Goal: Task Accomplishment & Management: Manage account settings

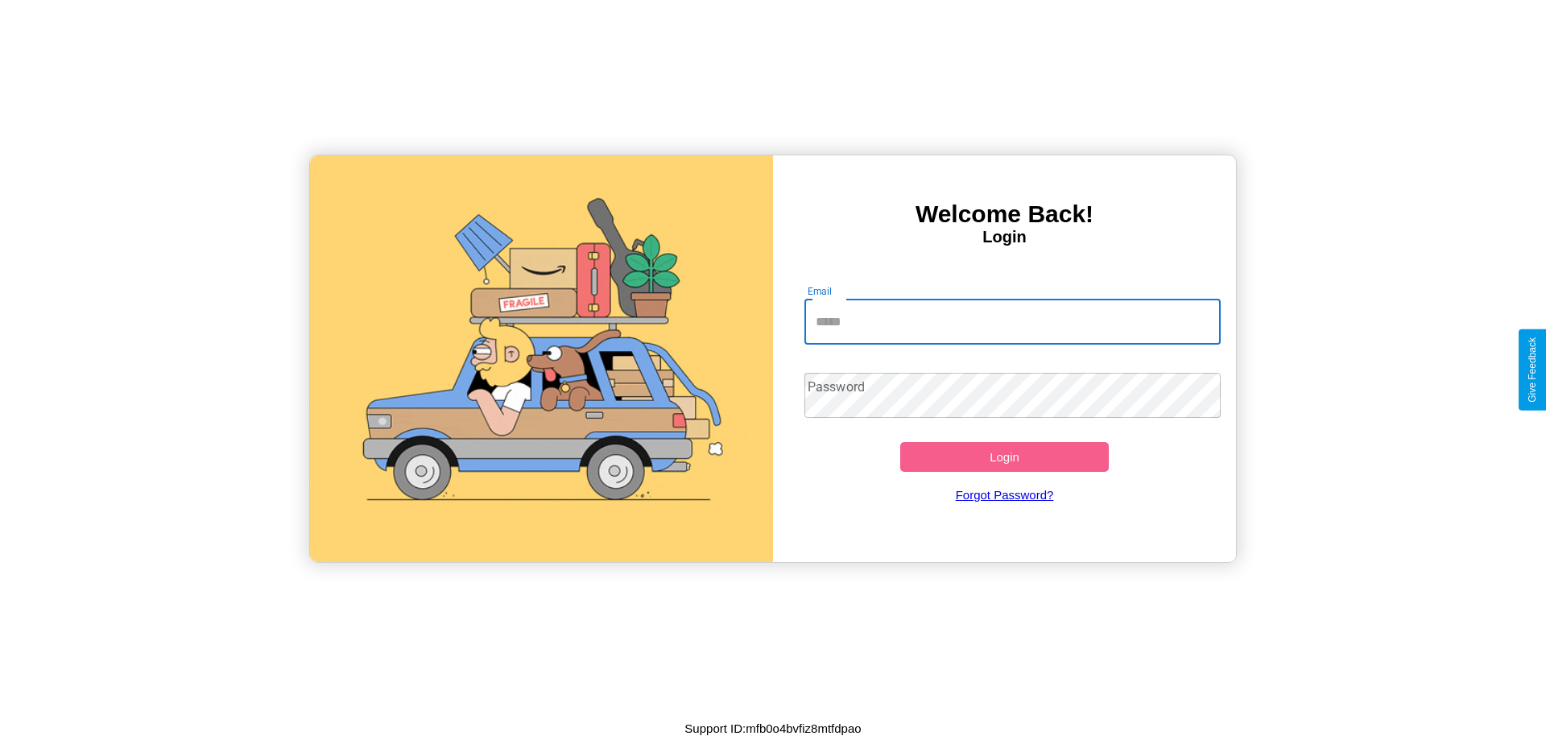
click at [1012, 321] on input "Email" at bounding box center [1013, 322] width 417 height 45
type input "**********"
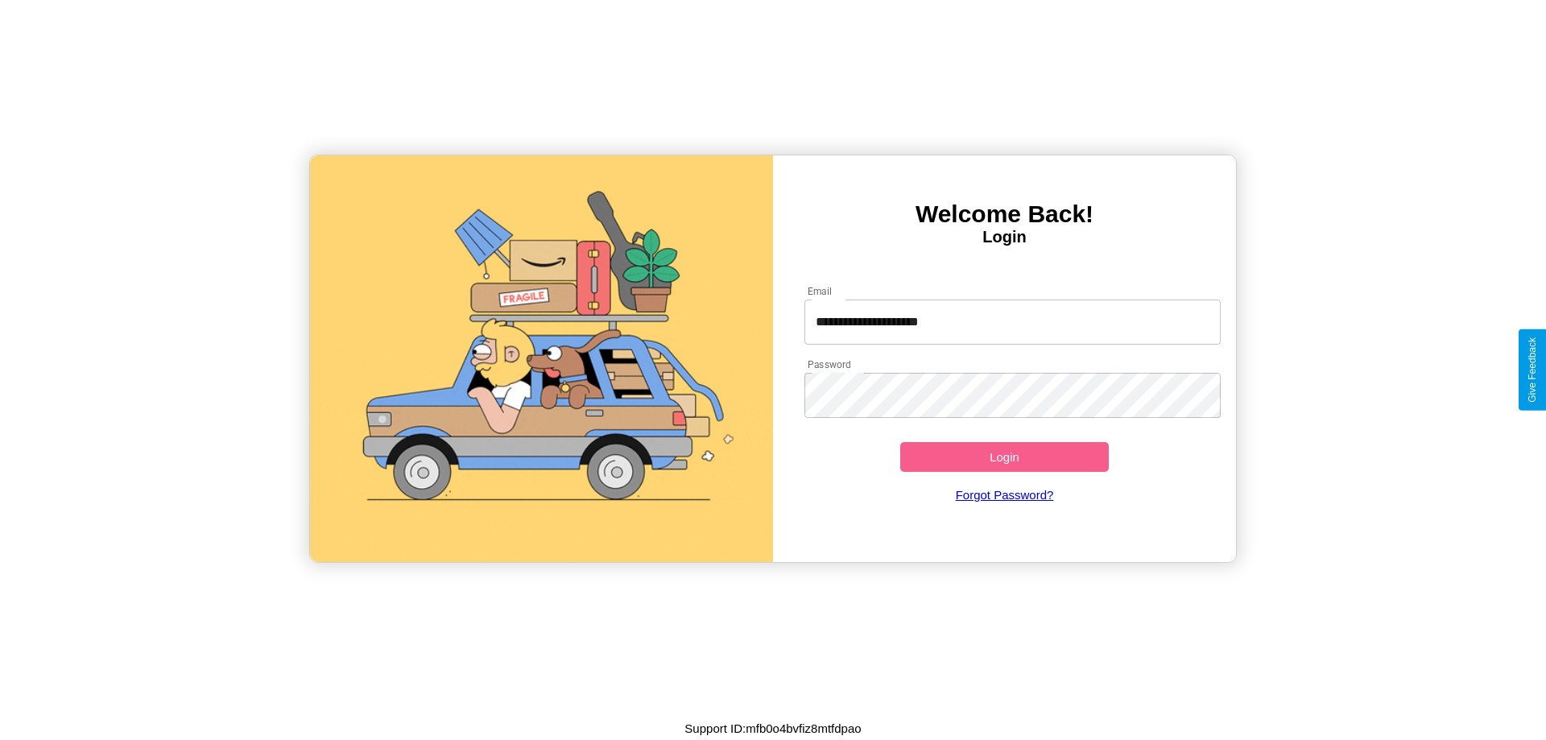
click at [1004, 457] on button "Login" at bounding box center [1004, 457] width 209 height 30
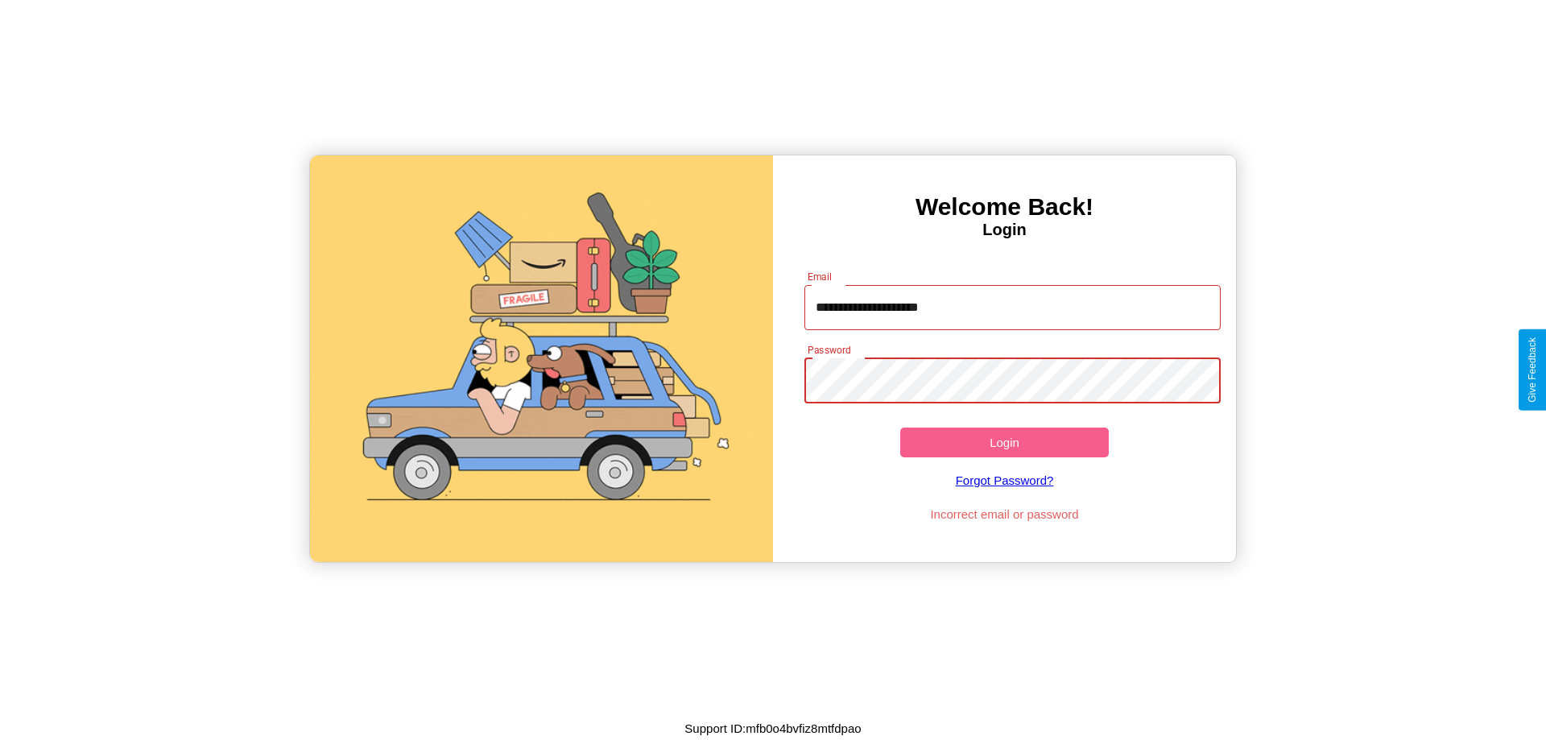
click at [1004, 442] on button "Login" at bounding box center [1004, 443] width 209 height 30
